Goal: Task Accomplishment & Management: Manage account settings

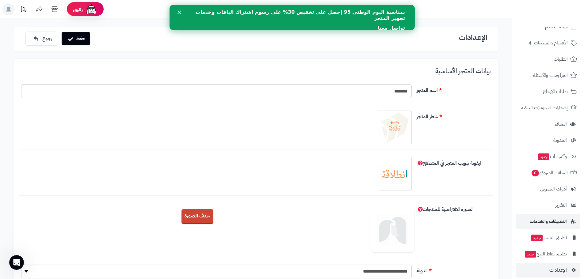
scroll to position [17, 0]
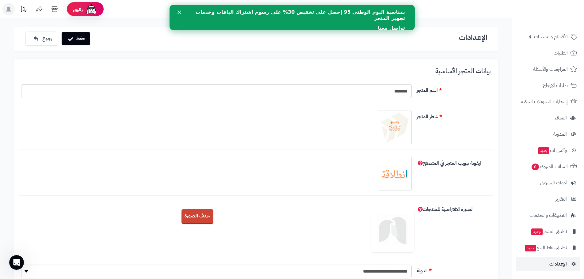
click at [560, 264] on span "الإعدادات" at bounding box center [557, 264] width 17 height 9
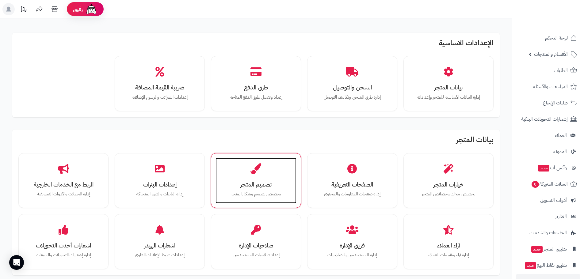
click at [256, 187] on h3 "تصميم المتجر" at bounding box center [256, 184] width 69 height 6
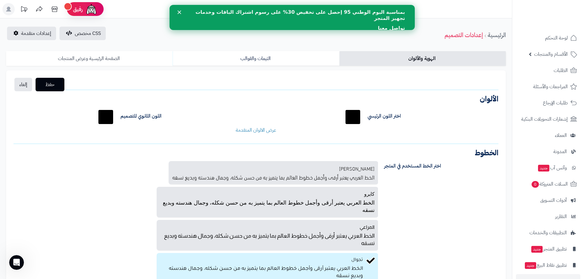
drag, startPoint x: 121, startPoint y: 61, endPoint x: 131, endPoint y: 60, distance: 9.5
click at [121, 61] on link "الصفحة الرئيسية وعرض المنتجات" at bounding box center [89, 58] width 166 height 15
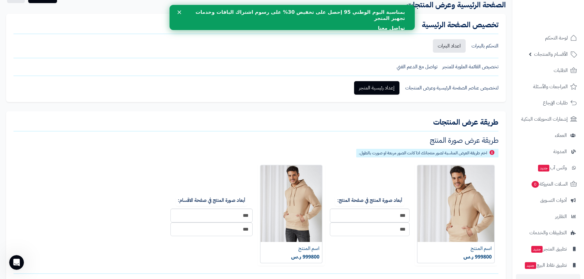
scroll to position [70, 0]
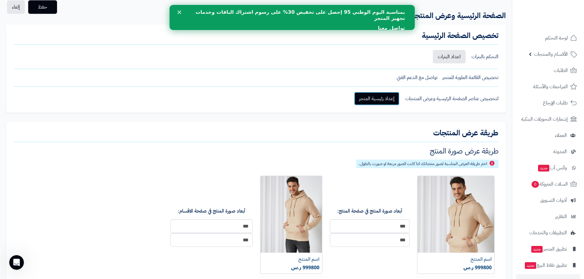
click at [374, 100] on link "إعداد رئيسية المتجر" at bounding box center [376, 98] width 45 height 13
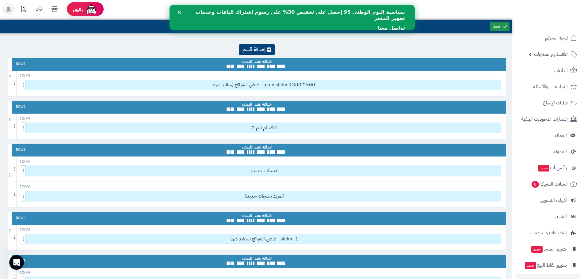
click at [498, 24] on link at bounding box center [500, 26] width 20 height 9
click at [39, 6] on icon at bounding box center [39, 9] width 12 height 12
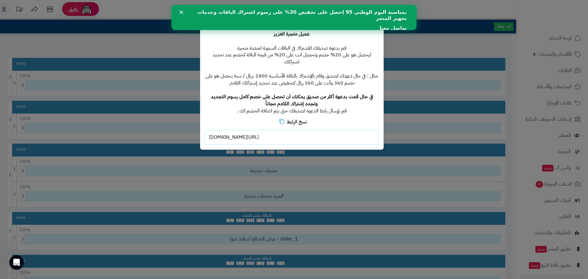
click at [416, 107] on div "**********" at bounding box center [294, 139] width 588 height 279
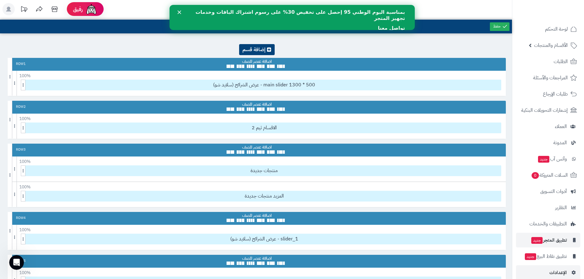
scroll to position [17, 0]
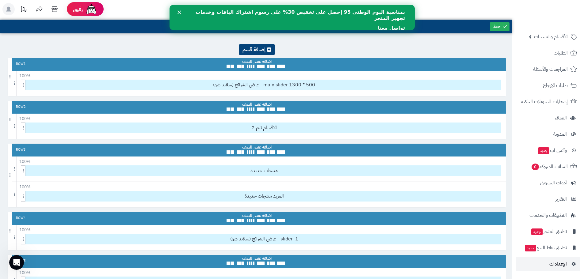
click at [559, 265] on span "الإعدادات" at bounding box center [557, 264] width 17 height 9
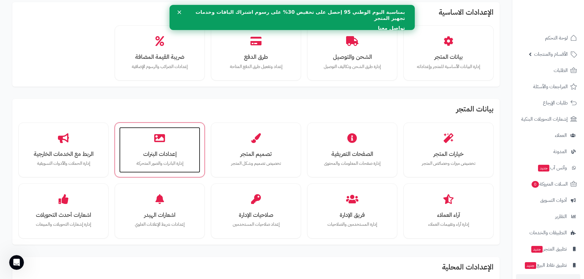
click at [162, 140] on icon at bounding box center [159, 138] width 11 height 11
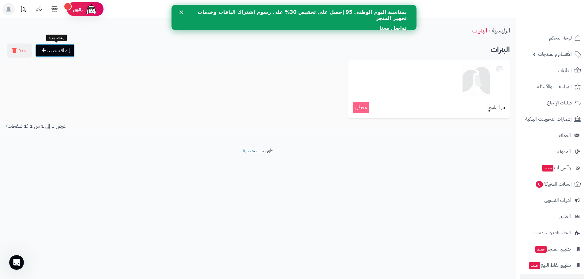
click at [69, 49] on link "إضافة جديد" at bounding box center [55, 50] width 40 height 13
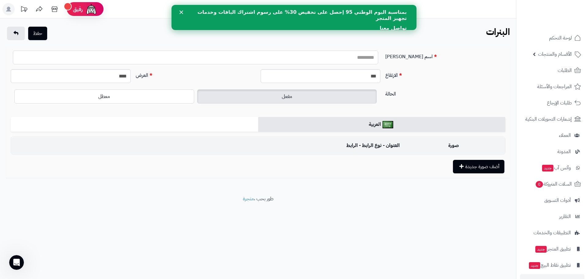
click at [347, 59] on input "اسم البنر" at bounding box center [196, 58] width 366 height 14
type input "********"
click at [471, 167] on button "أضف صورة جديدة" at bounding box center [478, 166] width 51 height 13
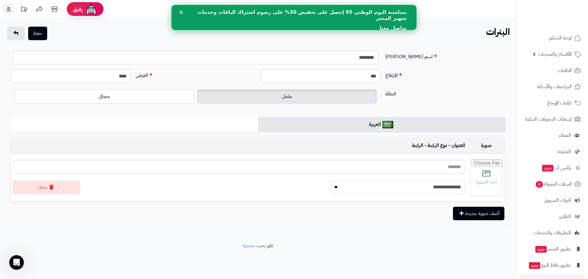
click at [401, 189] on select "**********" at bounding box center [398, 187] width 135 height 14
click at [480, 169] on input "file" at bounding box center [487, 178] width 32 height 36
type input "**********"
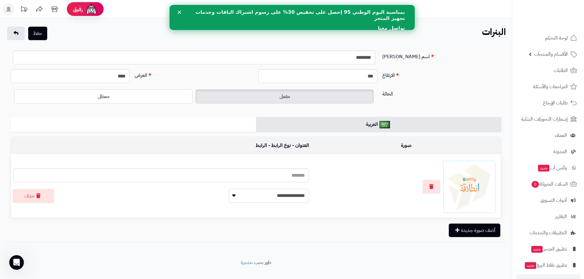
click at [229, 198] on select "**********" at bounding box center [269, 196] width 80 height 14
click at [39, 31] on button "حفظ" at bounding box center [37, 32] width 19 height 13
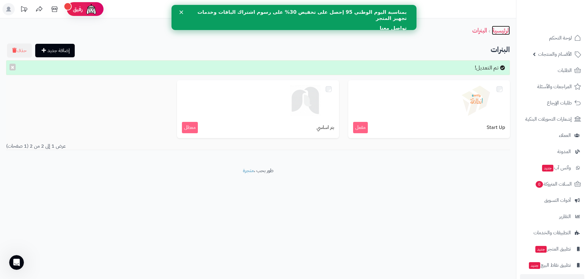
click at [504, 30] on link "الرئيسية" at bounding box center [501, 30] width 18 height 9
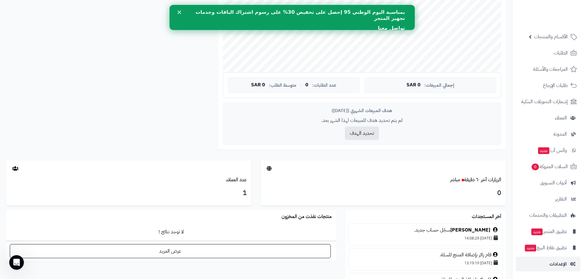
scroll to position [260, 0]
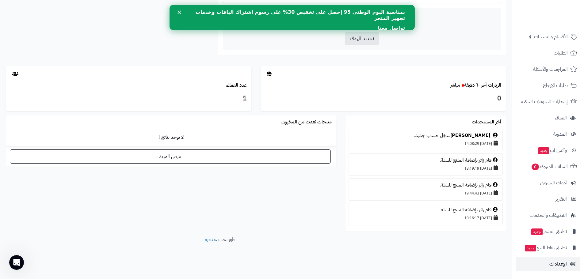
click at [559, 264] on span "الإعدادات" at bounding box center [557, 264] width 17 height 9
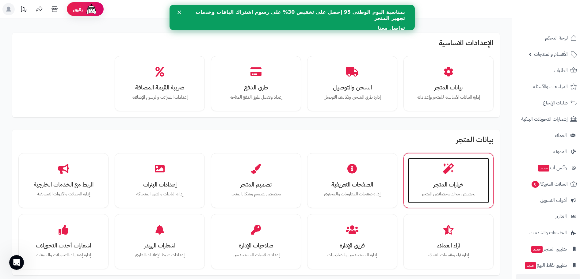
click at [461, 173] on div "خيارات المتجر تخصيص ميزات وخصائص المتجر" at bounding box center [448, 181] width 81 height 46
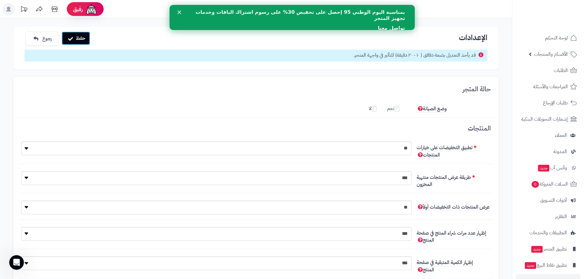
click at [77, 36] on button "حفظ" at bounding box center [76, 38] width 28 height 13
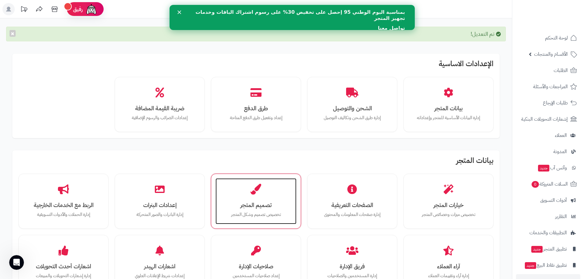
click at [265, 198] on div "تصميم المتجر تخصيص تصميم وشكل المتجر" at bounding box center [255, 201] width 81 height 46
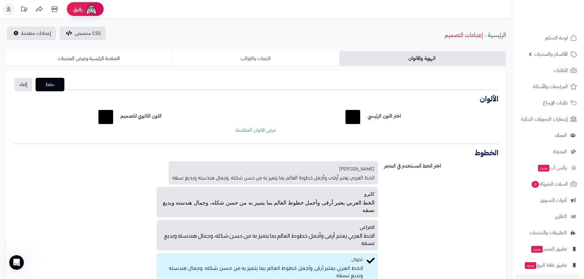
click at [257, 55] on link "الثيمات والقوالب" at bounding box center [256, 58] width 166 height 15
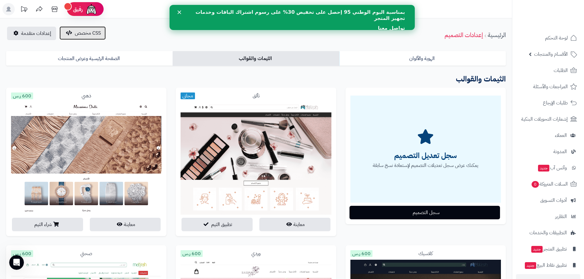
click at [76, 33] on span "CSS مخصص" at bounding box center [88, 32] width 26 height 7
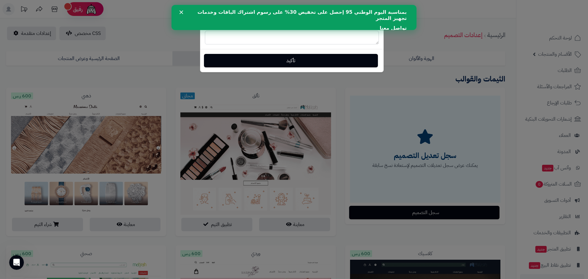
click at [181, 10] on div "بمناسبة اليوم الوطني 95 إحصل على تخفيض 30% على رسوم اشتراك الباقات وخدمات تجهيز…" at bounding box center [294, 20] width 226 height 26
click at [182, 12] on polygon "إغلاق" at bounding box center [182, 12] width 4 height 4
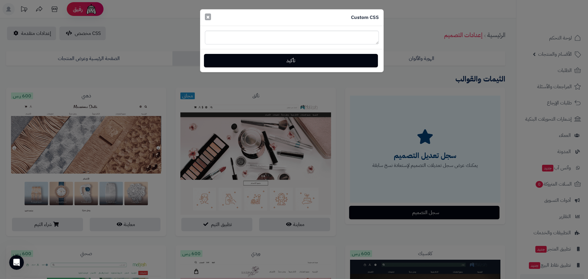
click at [208, 16] on span "×" at bounding box center [208, 16] width 4 height 9
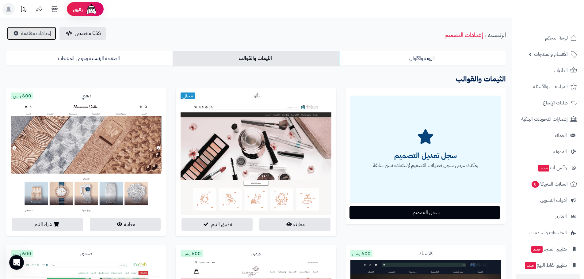
click at [23, 28] on link "إعدادات متقدمة" at bounding box center [31, 33] width 49 height 13
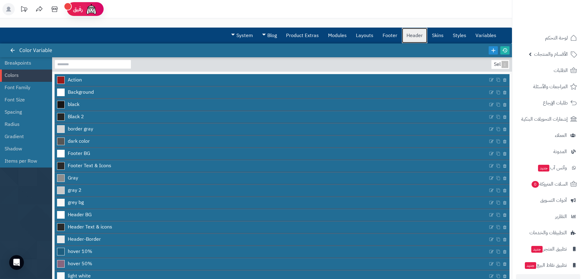
click at [416, 36] on link "Header" at bounding box center [414, 35] width 25 height 15
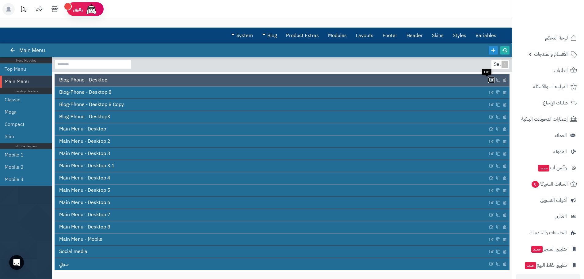
click at [489, 79] on icon at bounding box center [491, 80] width 5 height 5
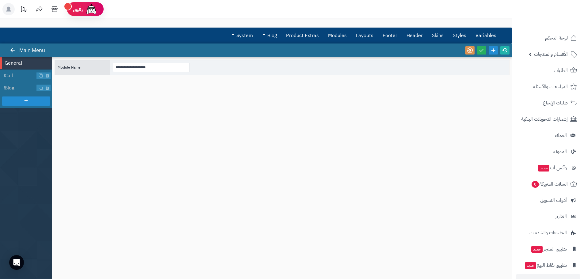
click at [267, 100] on div "**********" at bounding box center [282, 165] width 455 height 211
click at [270, 85] on div "**********" at bounding box center [282, 165] width 455 height 211
click at [492, 50] on icon at bounding box center [493, 50] width 7 height 7
click at [16, 48] on link at bounding box center [12, 50] width 9 height 8
click at [17, 48] on link at bounding box center [12, 50] width 9 height 8
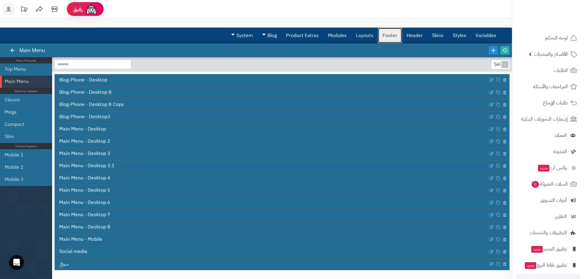
click at [397, 33] on link "Footer" at bounding box center [390, 35] width 24 height 15
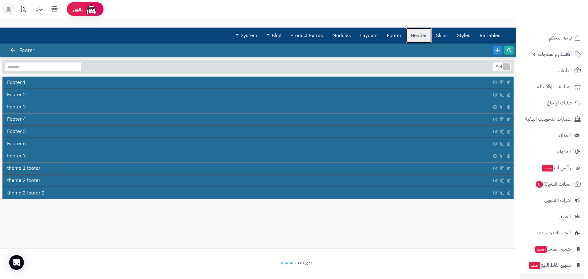
click at [414, 34] on link "Header" at bounding box center [418, 35] width 25 height 15
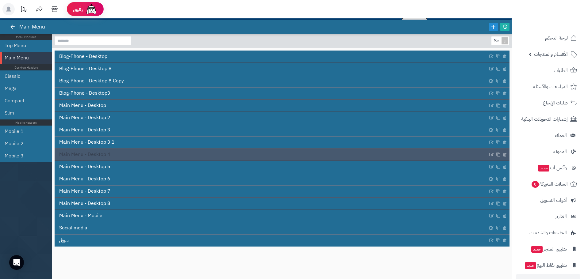
scroll to position [54, 0]
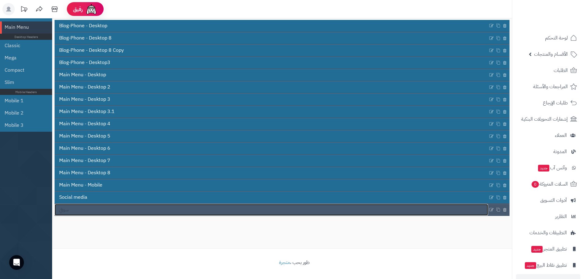
click at [138, 211] on link "سوفي" at bounding box center [271, 210] width 433 height 12
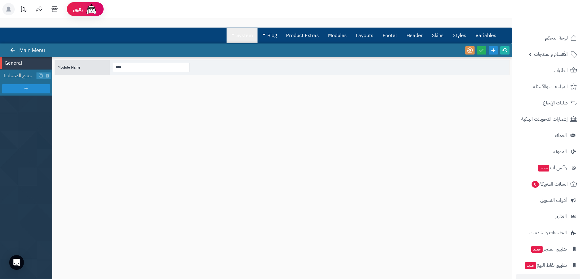
click at [234, 35] on link "System" at bounding box center [241, 35] width 31 height 15
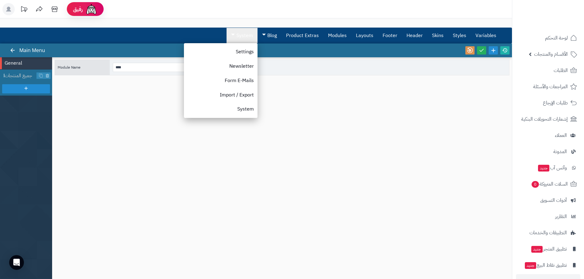
click at [234, 35] on link "System" at bounding box center [241, 35] width 31 height 15
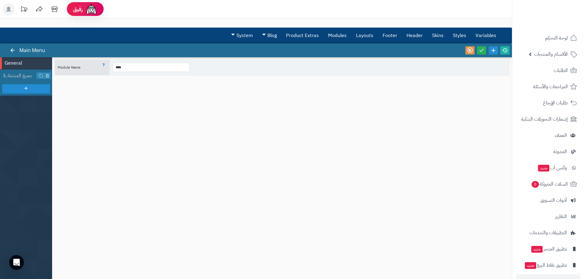
click at [337, 62] on div "****" at bounding box center [309, 68] width 399 height 16
click at [336, 69] on div "****" at bounding box center [309, 68] width 399 height 16
click at [480, 49] on icon at bounding box center [482, 50] width 6 height 6
click at [419, 33] on link "Header" at bounding box center [414, 35] width 25 height 15
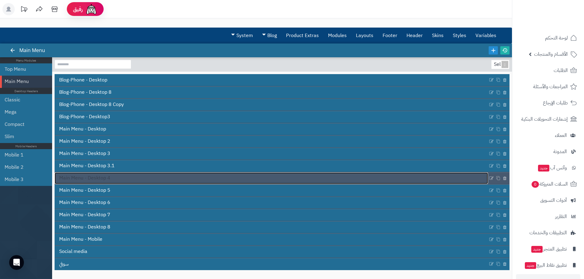
click at [222, 175] on link "Main Menu - Desktop 4" at bounding box center [271, 179] width 433 height 12
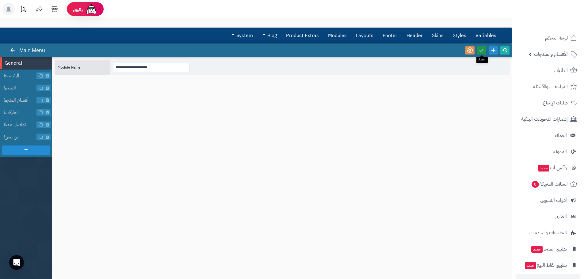
click at [482, 50] on icon at bounding box center [482, 50] width 6 height 6
click at [187, 66] on input "**********" at bounding box center [151, 67] width 77 height 9
click at [495, 49] on icon at bounding box center [493, 50] width 7 height 7
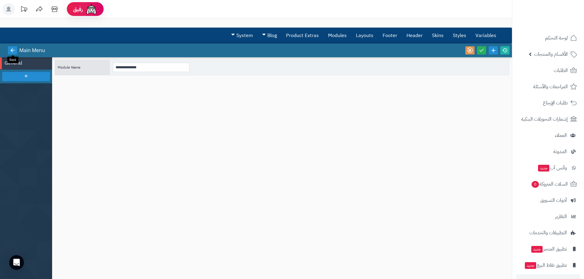
click at [9, 52] on link at bounding box center [12, 50] width 9 height 8
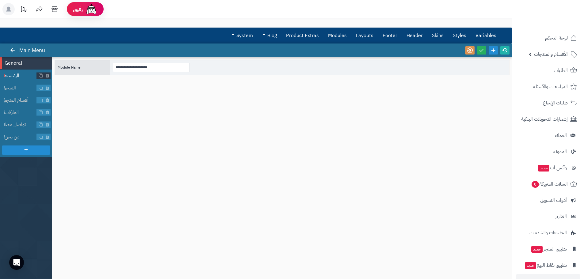
click at [10, 74] on span "الرئيسية" at bounding box center [21, 75] width 32 height 7
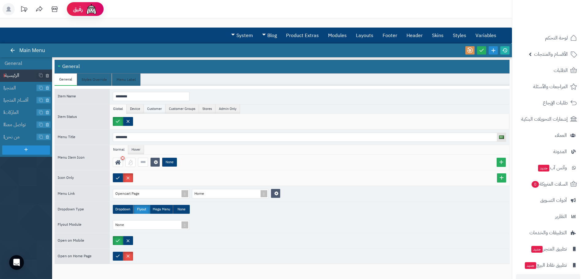
click at [151, 107] on li "Customer" at bounding box center [155, 108] width 22 height 9
click at [146, 120] on label "Customers" at bounding box center [141, 121] width 22 height 9
click at [118, 119] on label "All" at bounding box center [121, 121] width 17 height 9
click at [92, 81] on li "Styles Override" at bounding box center [94, 80] width 35 height 12
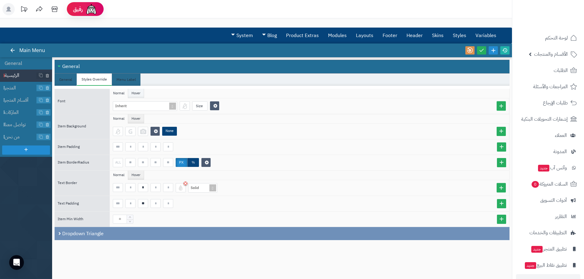
click at [138, 93] on li "Hover" at bounding box center [136, 93] width 16 height 9
click at [120, 93] on li "Normal" at bounding box center [119, 93] width 18 height 9
click at [136, 94] on li "Hover" at bounding box center [136, 93] width 16 height 9
click at [15, 89] on span "المتجر" at bounding box center [21, 88] width 32 height 7
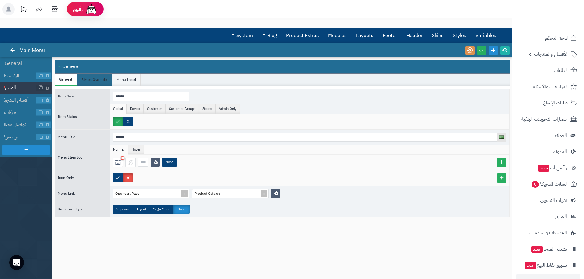
click at [122, 79] on li "Menu Label" at bounding box center [126, 80] width 29 height 12
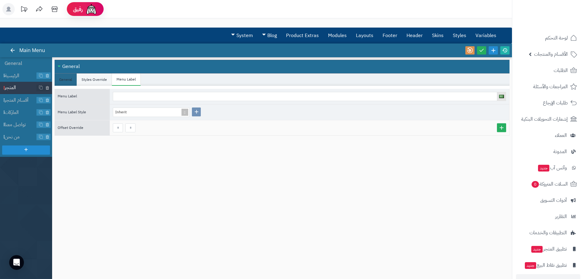
click at [105, 82] on li "Styles Override" at bounding box center [94, 80] width 35 height 12
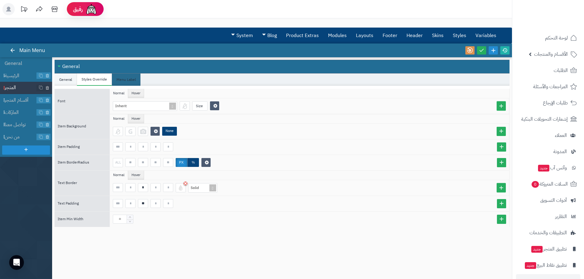
click at [70, 79] on li "General" at bounding box center [66, 80] width 22 height 12
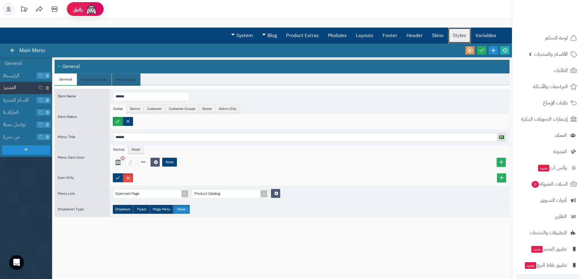
click at [451, 36] on link "Styles" at bounding box center [459, 35] width 23 height 15
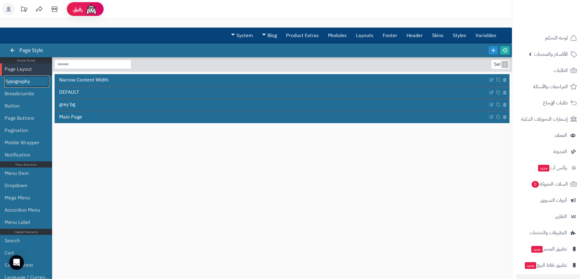
click at [29, 82] on link "Typography" at bounding box center [27, 81] width 44 height 12
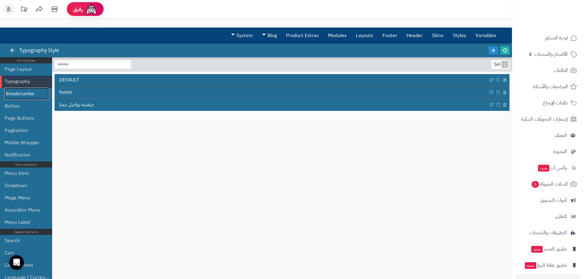
click at [29, 92] on link "Breadcrumbs" at bounding box center [27, 94] width 44 height 12
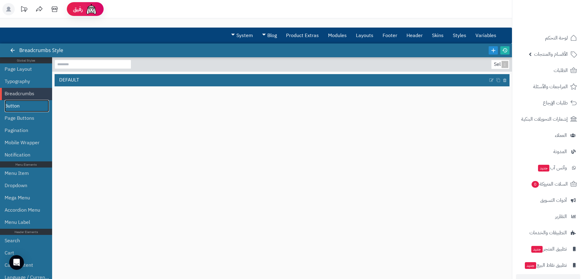
click at [28, 104] on link "Button" at bounding box center [27, 106] width 44 height 12
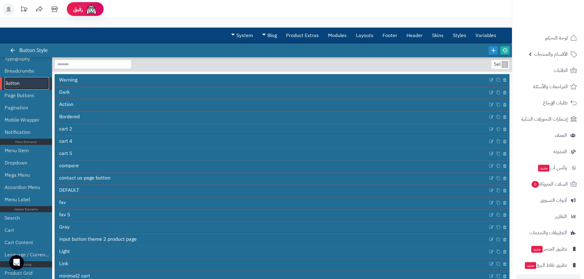
scroll to position [92, 0]
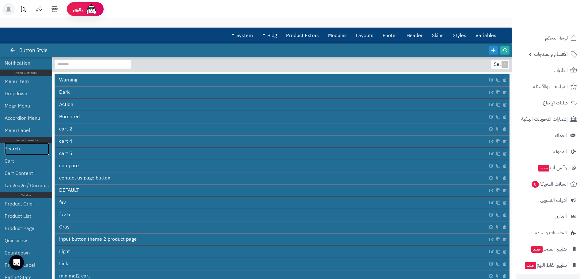
click at [23, 147] on link "Search" at bounding box center [27, 149] width 44 height 12
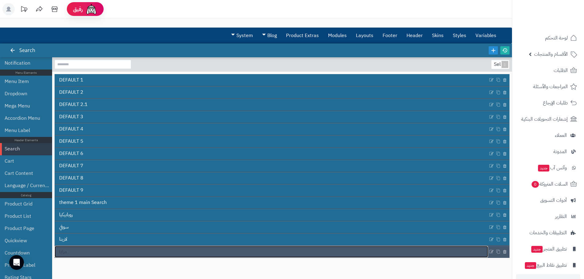
click at [89, 249] on link "مزايا" at bounding box center [271, 252] width 433 height 12
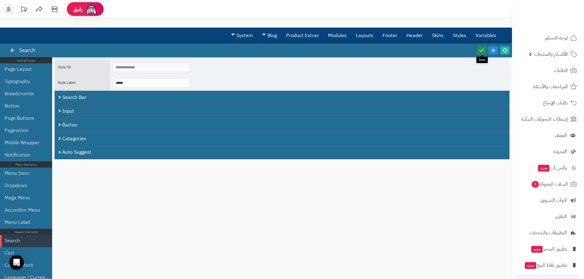
click at [479, 51] on icon at bounding box center [482, 50] width 6 height 6
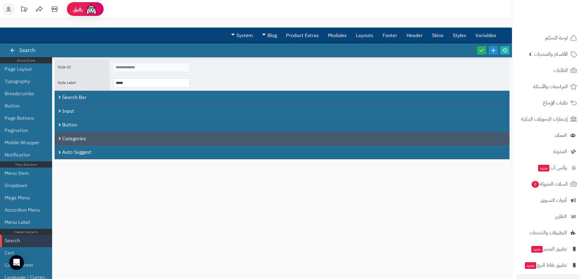
click at [142, 140] on div "Categories" at bounding box center [282, 139] width 455 height 14
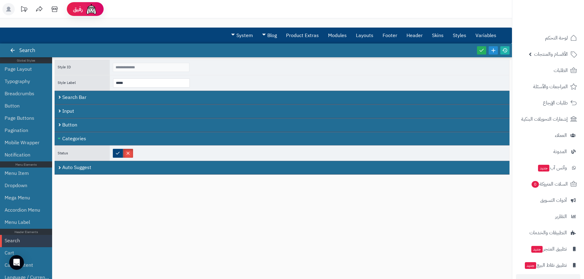
click at [142, 140] on div "Categories" at bounding box center [282, 139] width 455 height 14
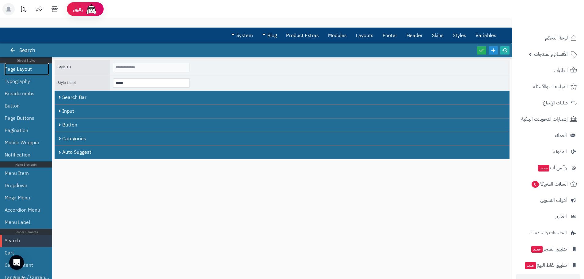
click at [29, 70] on link "Page Layout" at bounding box center [27, 69] width 44 height 12
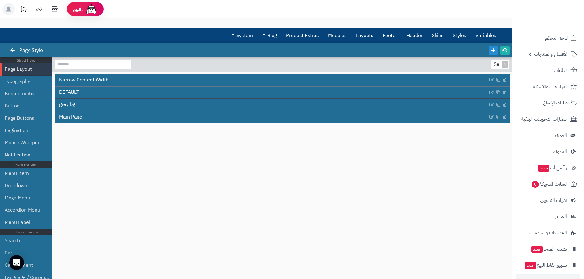
click at [32, 51] on div "Page Style" at bounding box center [30, 51] width 38 height 14
click at [13, 47] on icon at bounding box center [13, 50] width 6 height 6
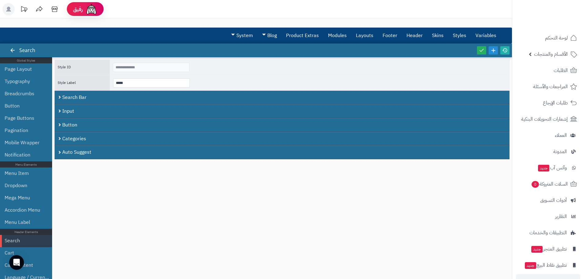
click at [13, 47] on icon at bounding box center [13, 50] width 6 height 6
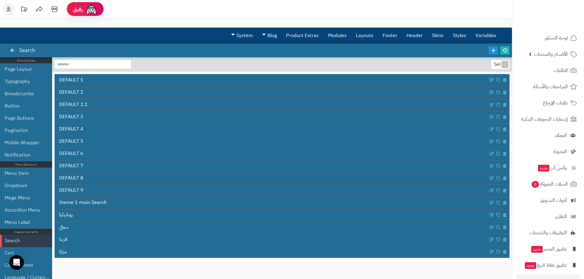
click at [13, 47] on icon at bounding box center [13, 50] width 6 height 6
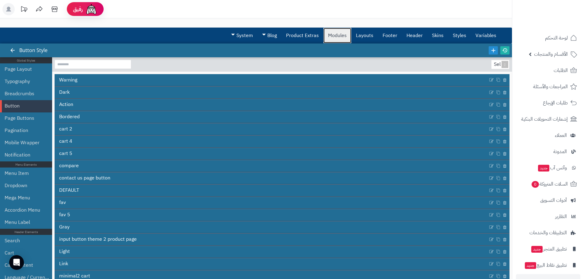
click at [334, 32] on link "Modules" at bounding box center [337, 35] width 28 height 15
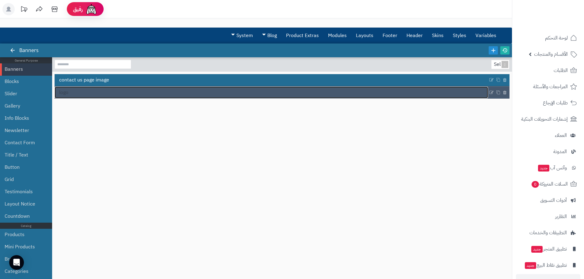
click at [92, 90] on link "logo" at bounding box center [271, 93] width 433 height 12
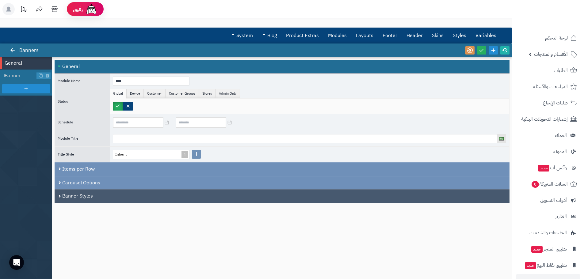
click at [107, 194] on div "Banner Styles" at bounding box center [282, 196] width 455 height 14
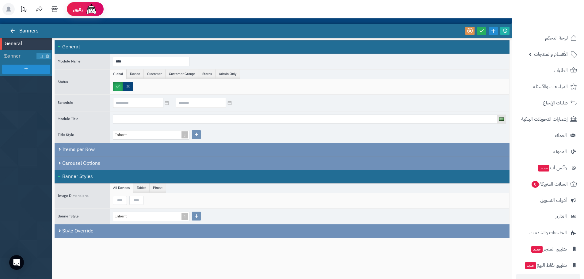
scroll to position [31, 0]
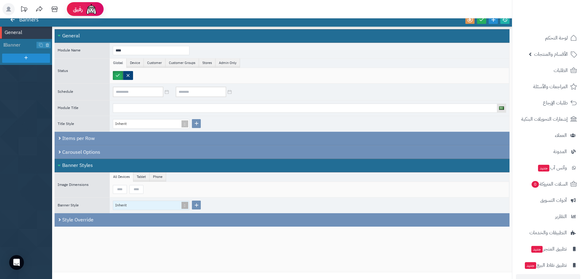
click at [185, 205] on span at bounding box center [184, 205] width 9 height 9
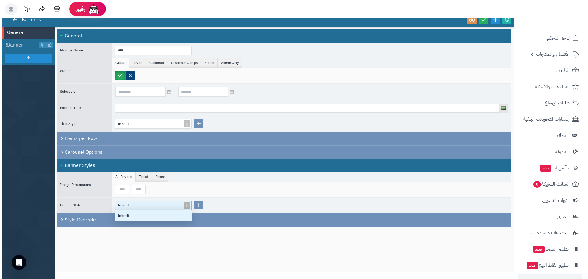
scroll to position [6, 72]
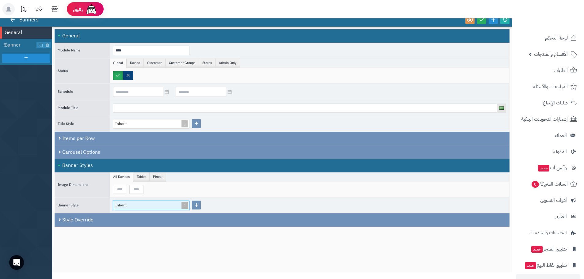
click at [186, 205] on span at bounding box center [184, 205] width 9 height 9
click at [195, 206] on icon at bounding box center [196, 205] width 6 height 7
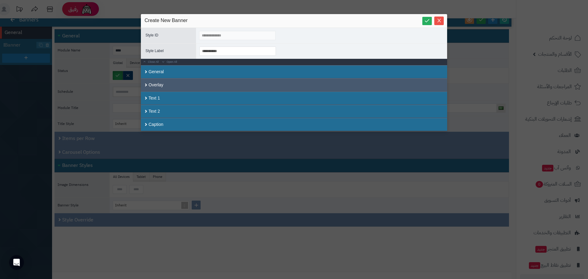
click at [192, 82] on div "Overlay" at bounding box center [294, 84] width 306 height 13
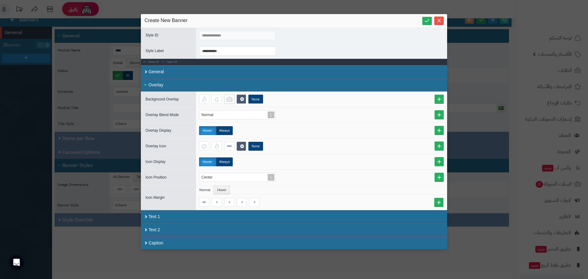
click at [233, 97] on div at bounding box center [229, 99] width 10 height 9
click at [441, 99] on link at bounding box center [439, 99] width 9 height 9
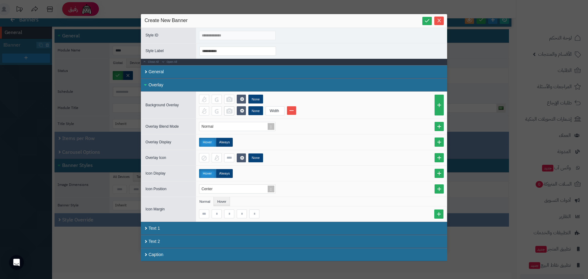
click at [229, 112] on div at bounding box center [229, 110] width 10 height 9
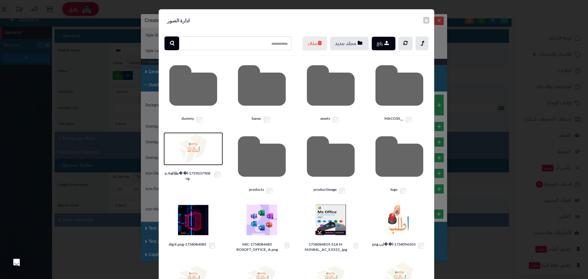
click at [192, 158] on img at bounding box center [193, 149] width 31 height 31
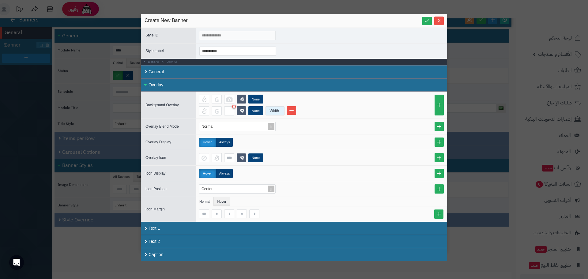
click at [280, 109] on div "Width" at bounding box center [274, 111] width 17 height 9
click at [283, 172] on div "1300" at bounding box center [281, 171] width 26 height 6
click at [424, 20] on link at bounding box center [427, 21] width 9 height 8
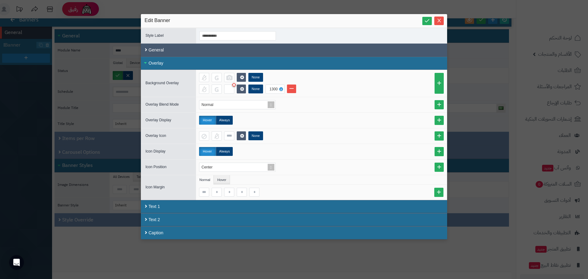
click at [163, 50] on div "General" at bounding box center [294, 50] width 306 height 13
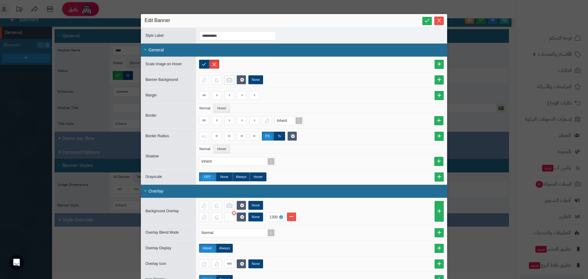
click at [232, 80] on div at bounding box center [229, 79] width 10 height 9
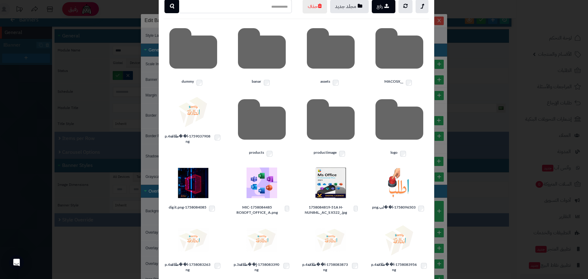
scroll to position [0, 0]
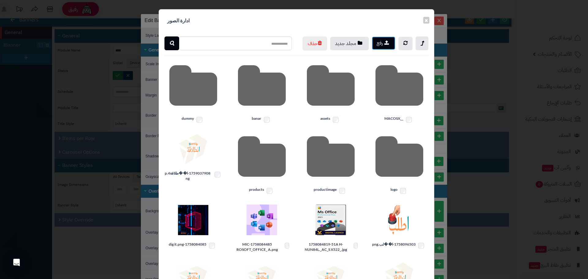
click at [386, 39] on button "رفع" at bounding box center [384, 42] width 24 height 13
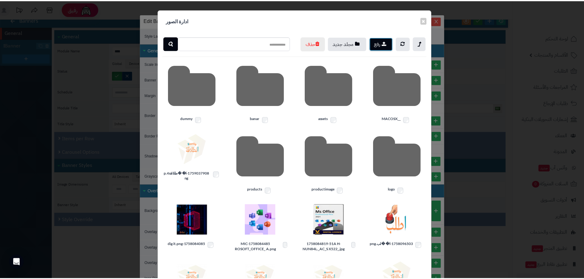
scroll to position [87, 0]
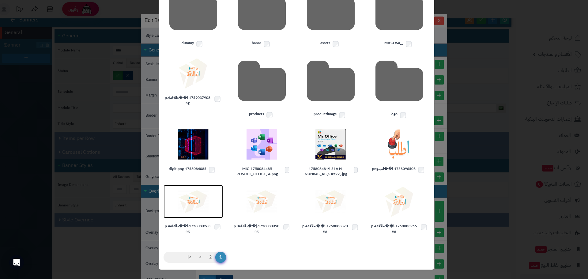
click at [194, 203] on img at bounding box center [193, 201] width 31 height 31
click at [194, 203] on div "Background Overlay None None 1300" at bounding box center [294, 211] width 306 height 27
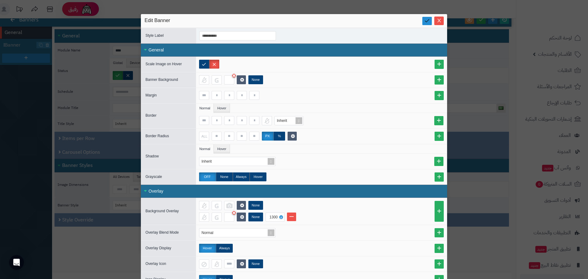
click at [429, 19] on icon at bounding box center [427, 21] width 6 height 6
click at [442, 20] on icon "Close" at bounding box center [439, 20] width 5 height 5
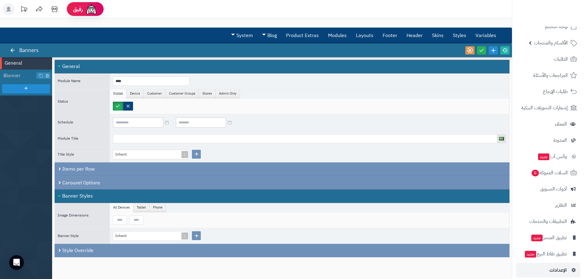
scroll to position [17, 0]
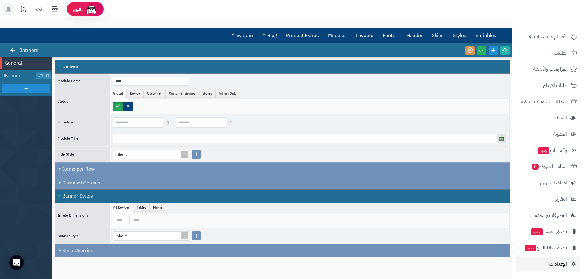
click at [558, 265] on span "الإعدادات" at bounding box center [557, 264] width 17 height 9
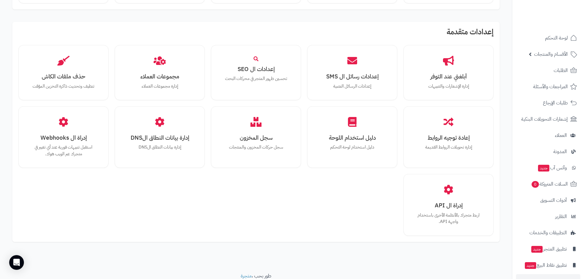
scroll to position [368, 0]
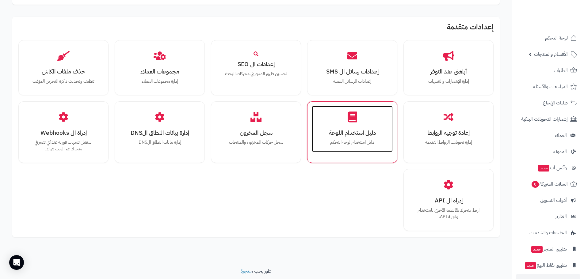
click at [346, 122] on div "دليل استخدام اللوحة دليل استخدام لوحة التحكم" at bounding box center [352, 129] width 81 height 46
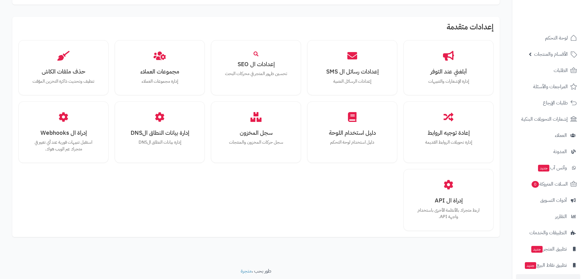
scroll to position [368, 0]
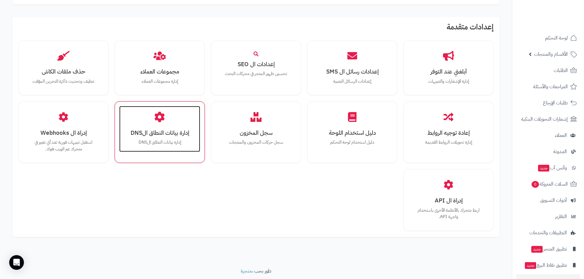
click at [174, 121] on div "إدارة بيانات النطاق الDNS إدارة بيانات النطاق الDNS" at bounding box center [159, 129] width 81 height 46
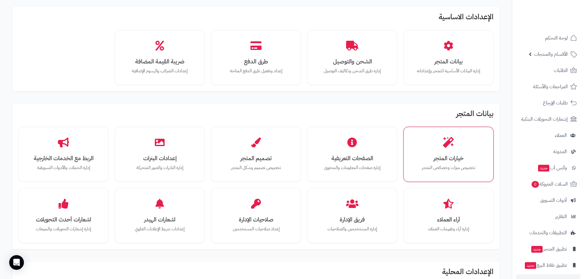
scroll to position [61, 0]
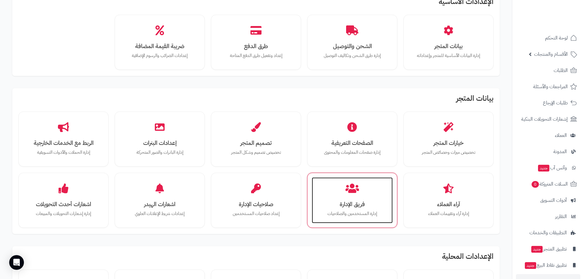
click at [356, 194] on icon at bounding box center [351, 188] width 13 height 11
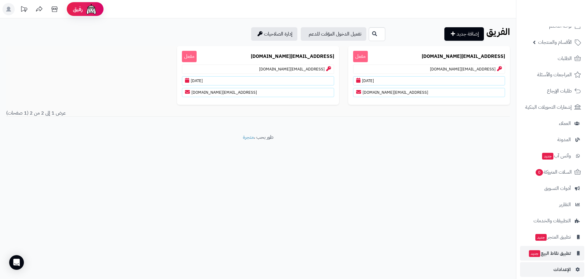
scroll to position [17, 0]
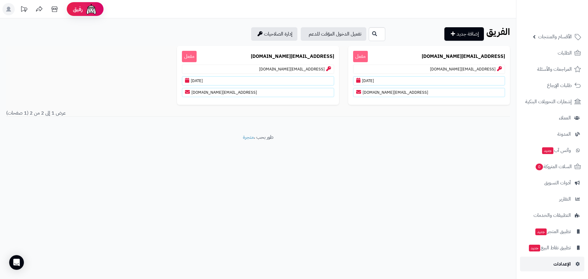
click at [568, 264] on span "الإعدادات" at bounding box center [562, 264] width 17 height 9
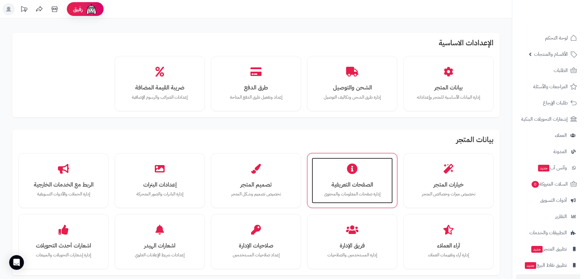
click at [351, 172] on icon at bounding box center [352, 168] width 11 height 11
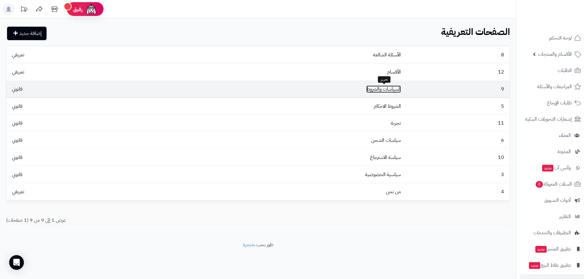
click at [380, 88] on link "السياسات والشروط" at bounding box center [384, 88] width 35 height 7
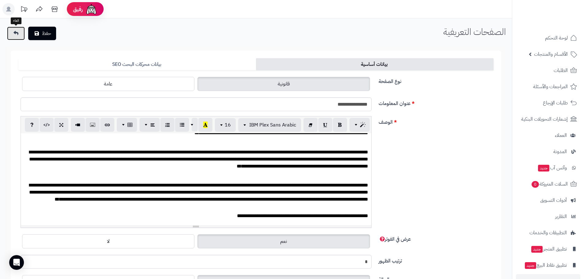
click at [14, 32] on icon at bounding box center [15, 33] width 5 height 5
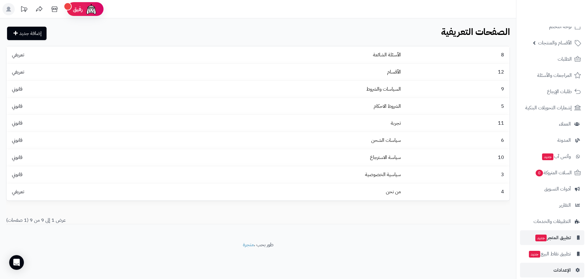
scroll to position [17, 0]
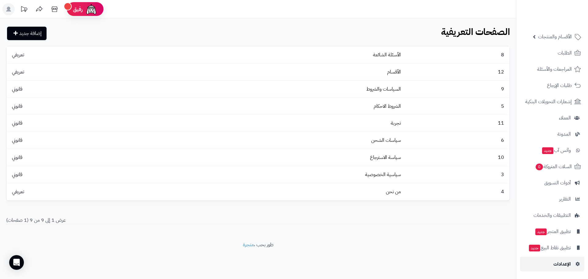
click at [562, 260] on span "الإعدادات" at bounding box center [562, 264] width 17 height 9
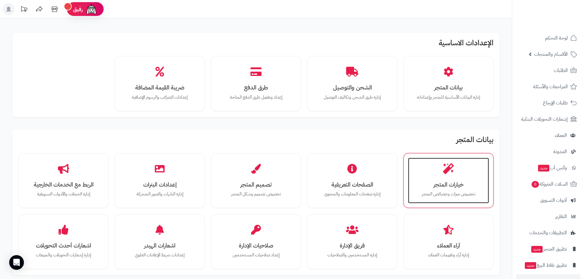
click at [428, 178] on div "خيارات المتجر تخصيص ميزات وخصائص المتجر" at bounding box center [448, 181] width 81 height 46
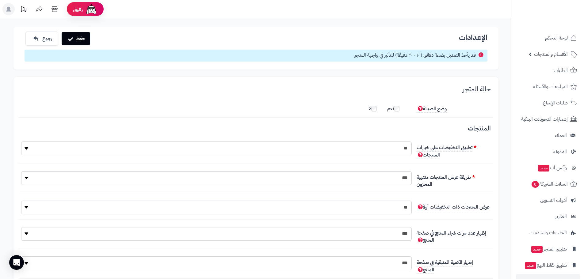
scroll to position [5, 0]
